Goal: Find specific page/section: Find specific page/section

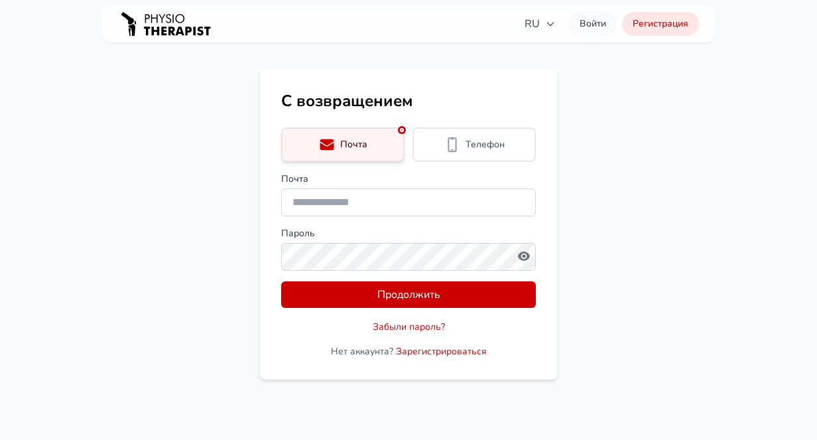
type input "**********"
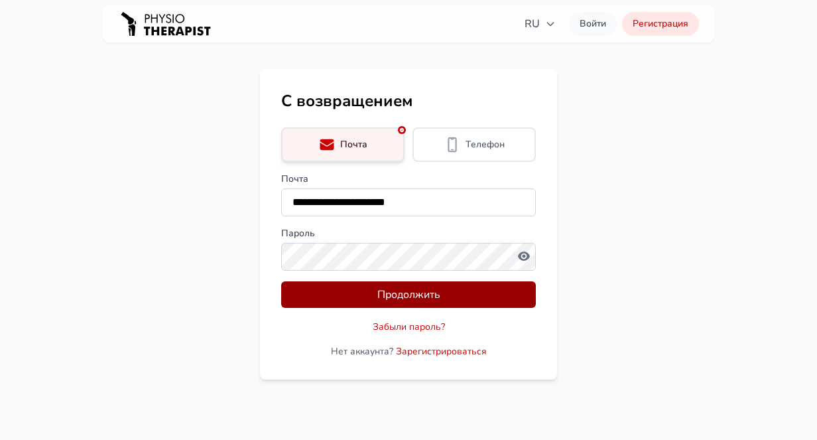
click at [354, 291] on button "Продолжить" at bounding box center [408, 294] width 255 height 27
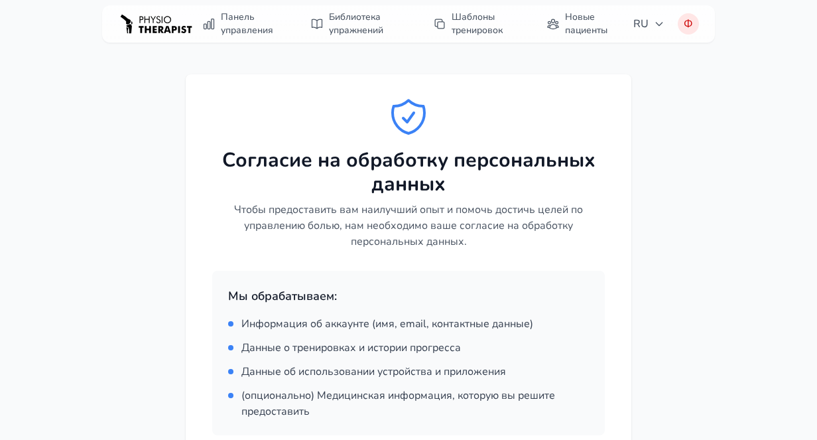
scroll to position [400, 0]
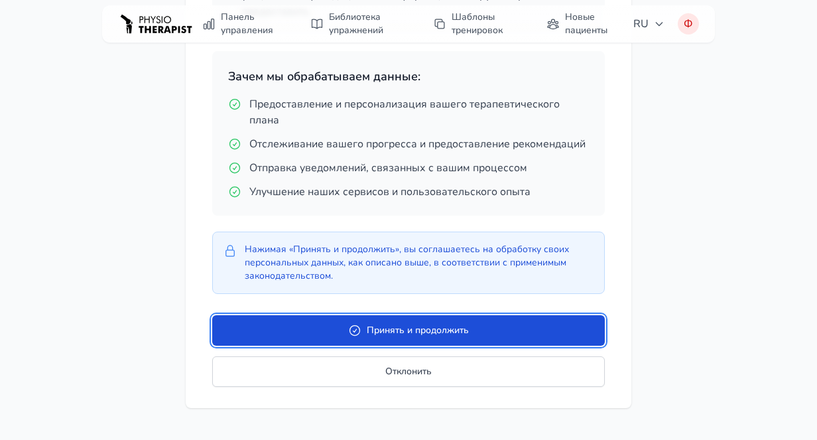
click at [403, 332] on button "Принять и продолжить" at bounding box center [408, 330] width 393 height 31
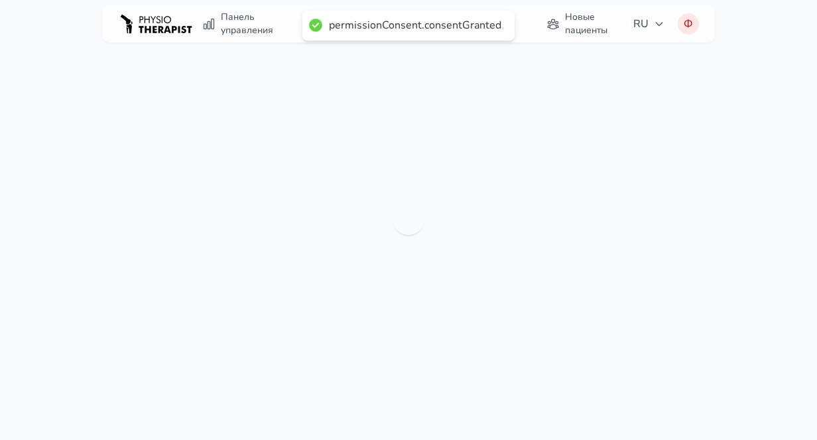
scroll to position [42, 0]
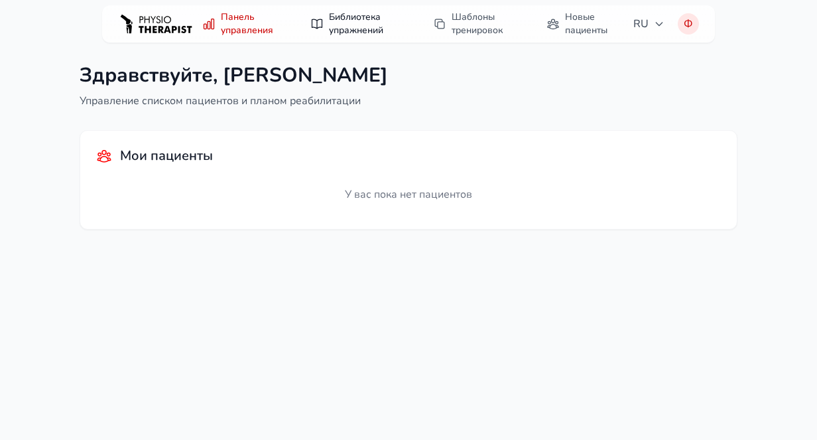
click at [342, 15] on link "Библиотека упражнений" at bounding box center [358, 23] width 112 height 37
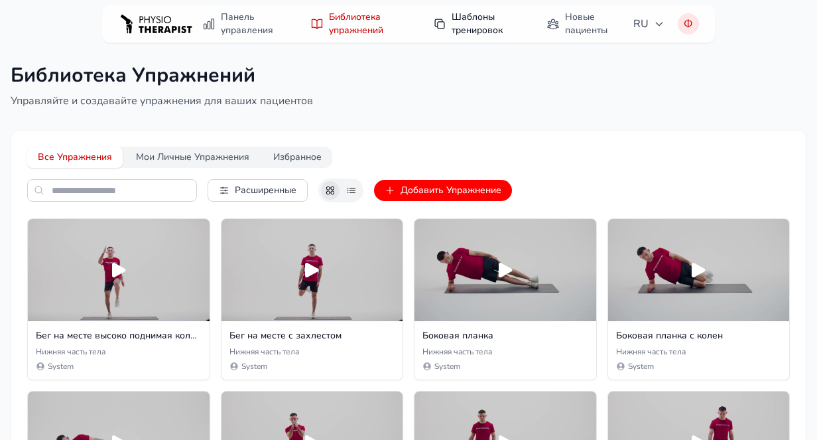
click at [462, 27] on link "Шаблоны тренировок" at bounding box center [476, 23] width 103 height 37
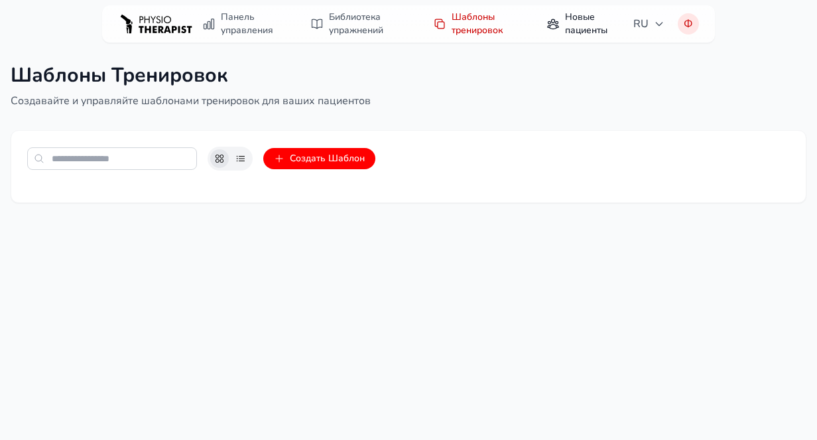
click at [570, 22] on link "Новые пациенты" at bounding box center [581, 23] width 87 height 37
